Goal: Navigation & Orientation: Find specific page/section

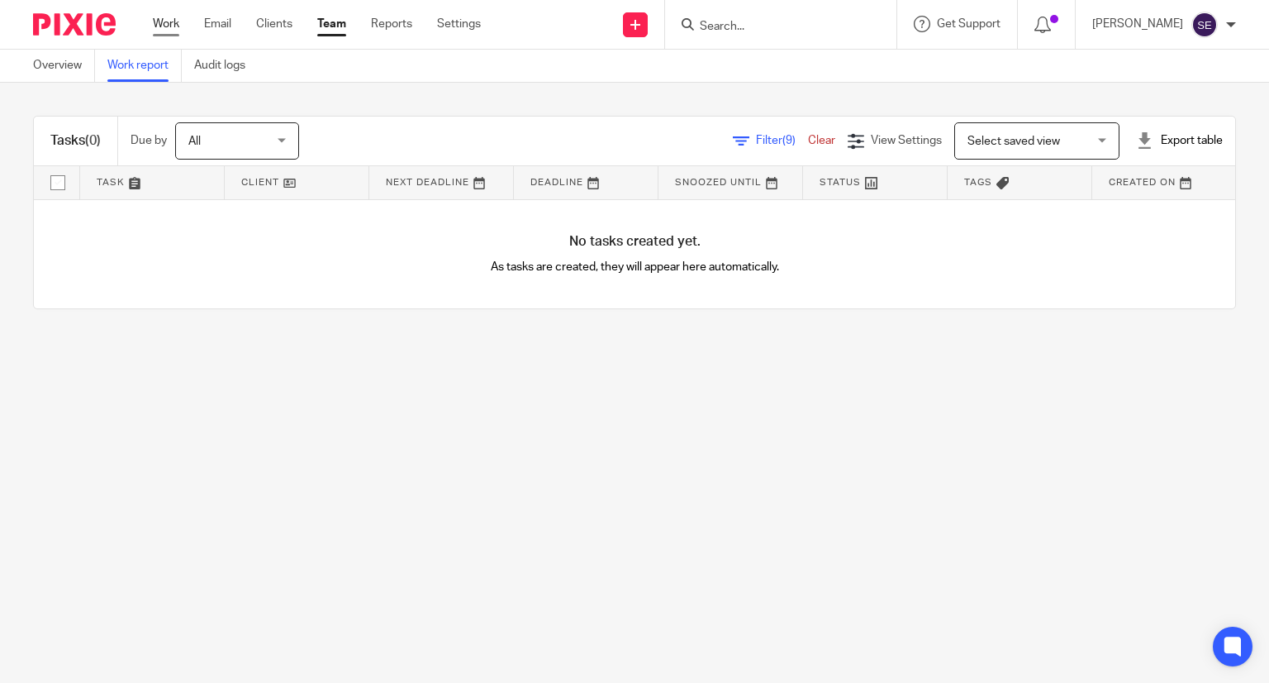
click at [164, 24] on link "Work" at bounding box center [166, 24] width 26 height 17
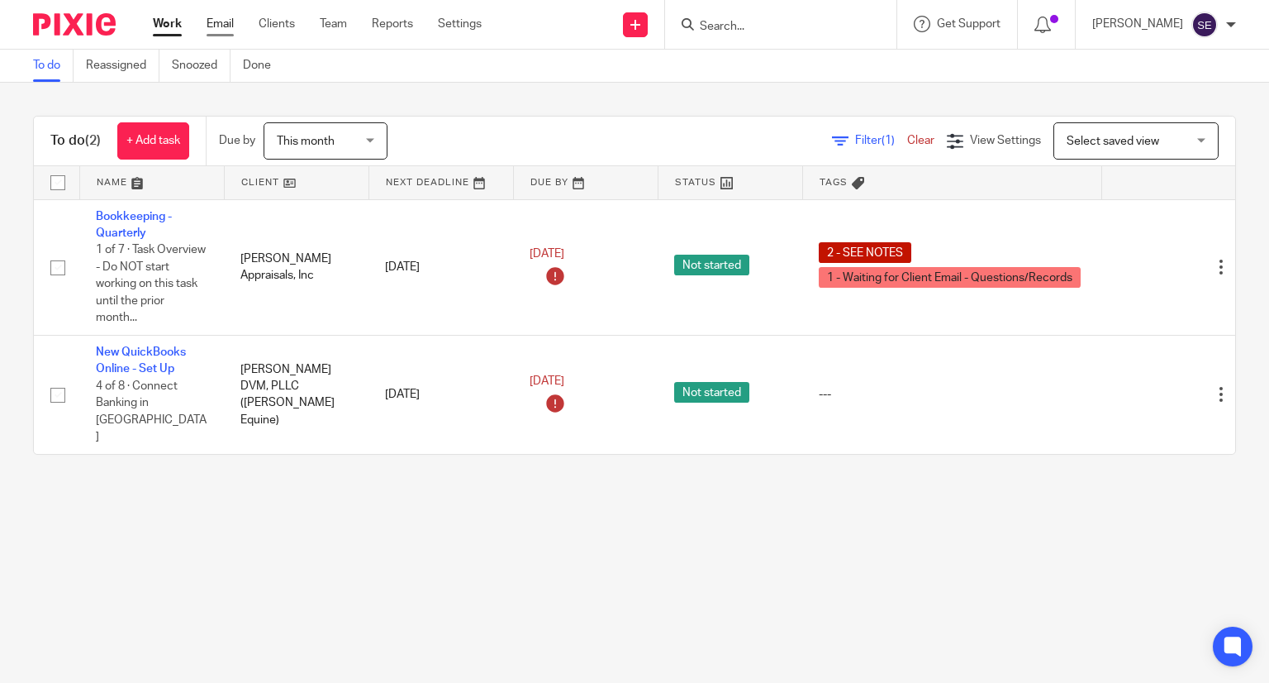
click at [221, 27] on link "Email" at bounding box center [220, 24] width 27 height 17
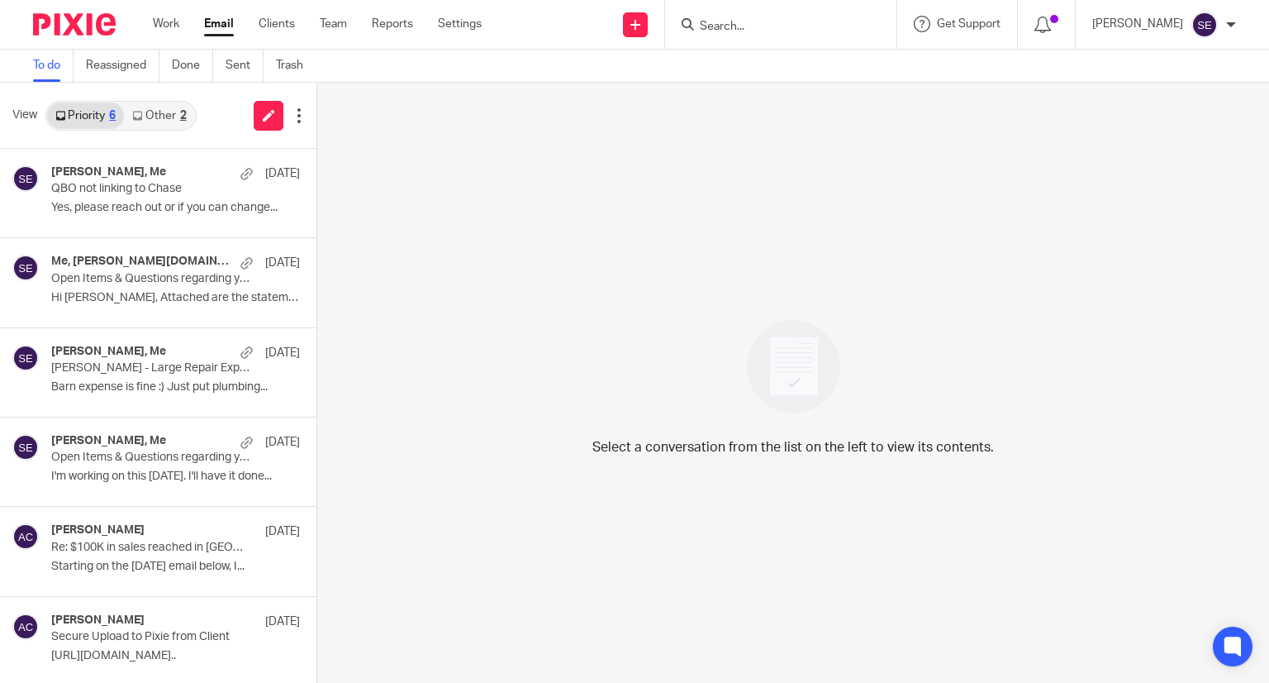
click at [175, 112] on link "Other 2" at bounding box center [159, 115] width 70 height 26
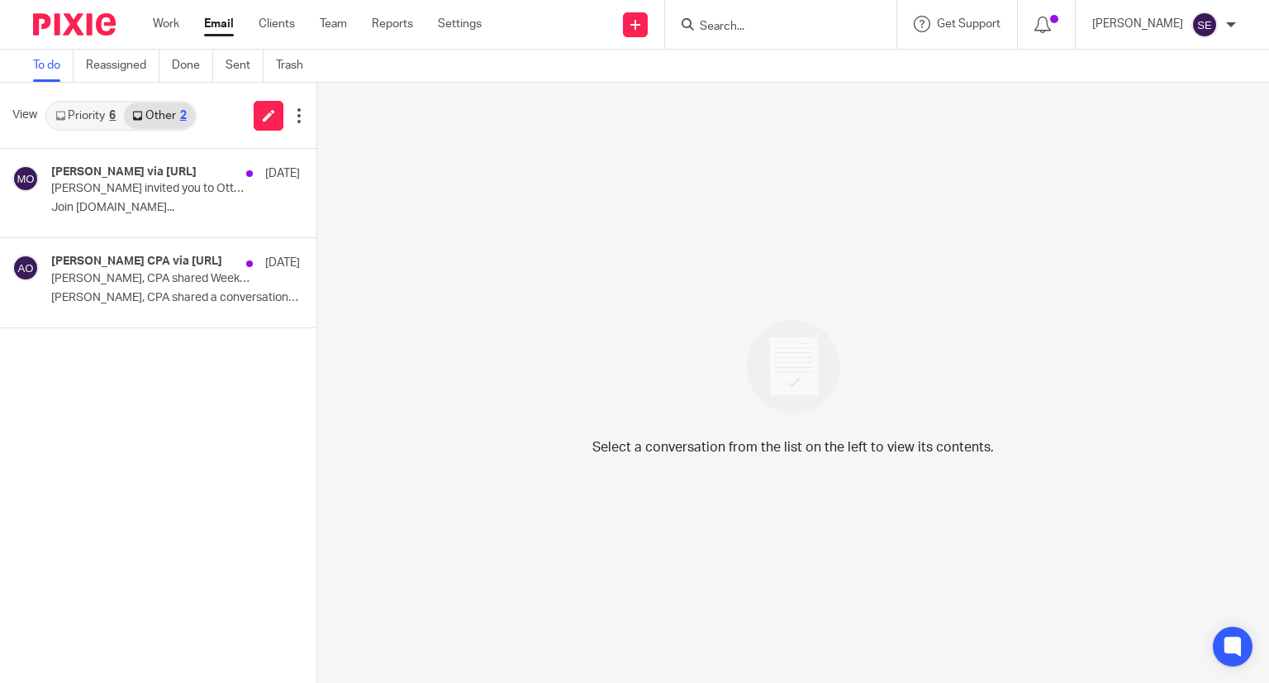
click at [74, 110] on link "Priority 6" at bounding box center [85, 115] width 77 height 26
